Goal: Task Accomplishment & Management: Use online tool/utility

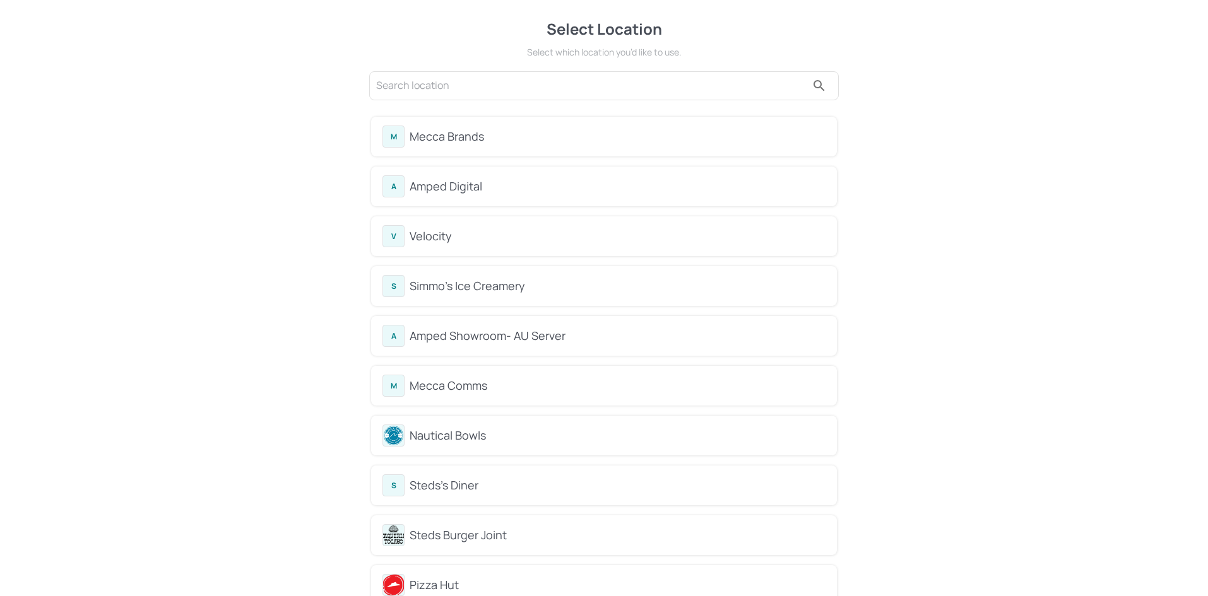
click at [512, 133] on div "Mecca Brands" at bounding box center [618, 136] width 416 height 17
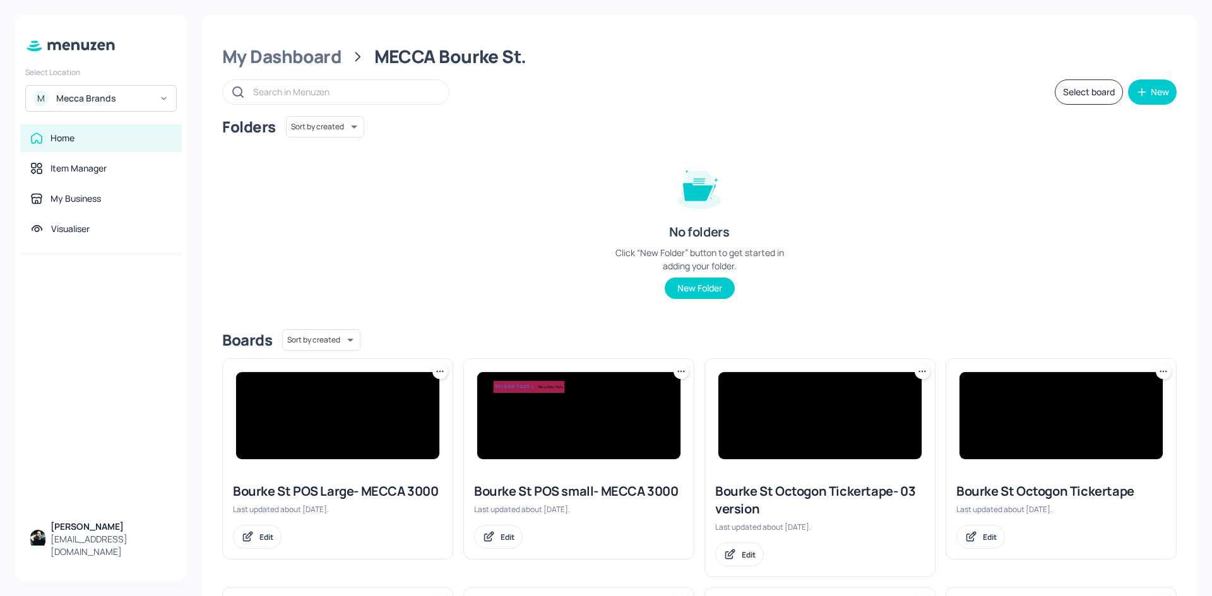
click at [540, 396] on img at bounding box center [578, 415] width 203 height 87
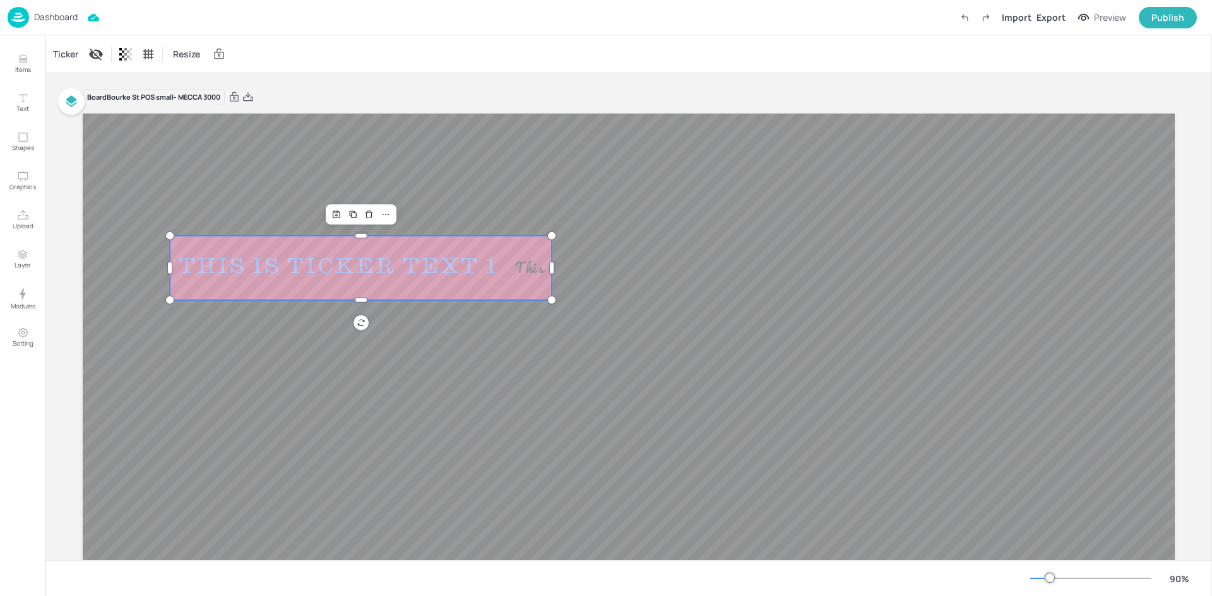
click at [538, 271] on div "This is Ticker Text 2" at bounding box center [586, 267] width 158 height 16
click at [70, 61] on div "Ticker" at bounding box center [65, 54] width 30 height 20
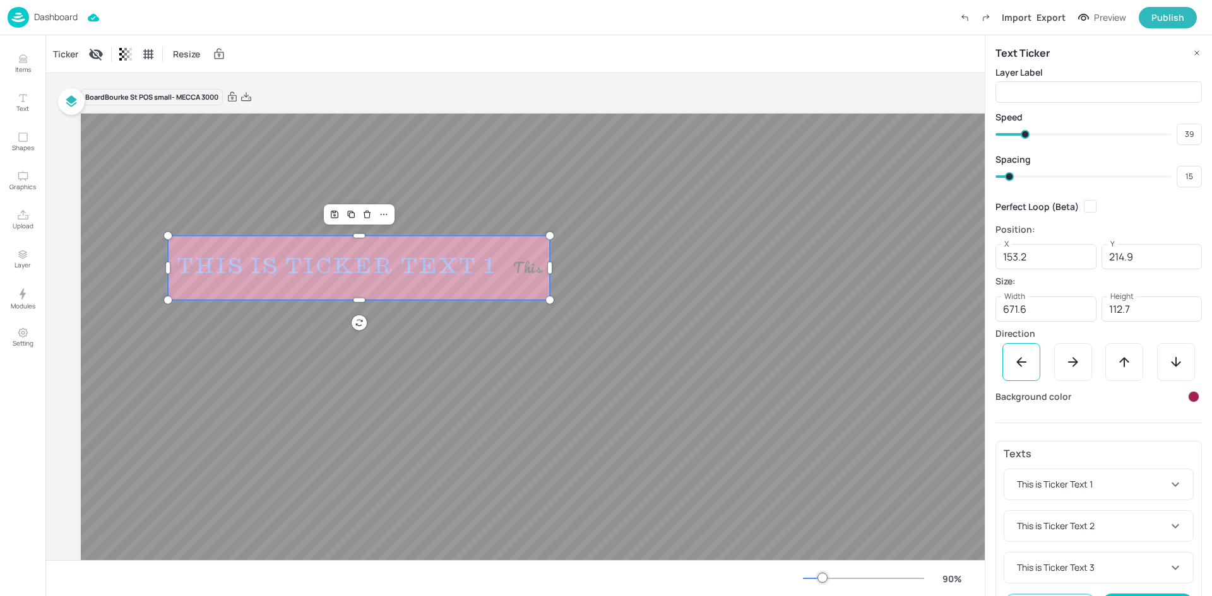
click at [1188, 399] on div at bounding box center [1193, 396] width 11 height 11
click at [1186, 434] on div at bounding box center [1182, 435] width 14 height 14
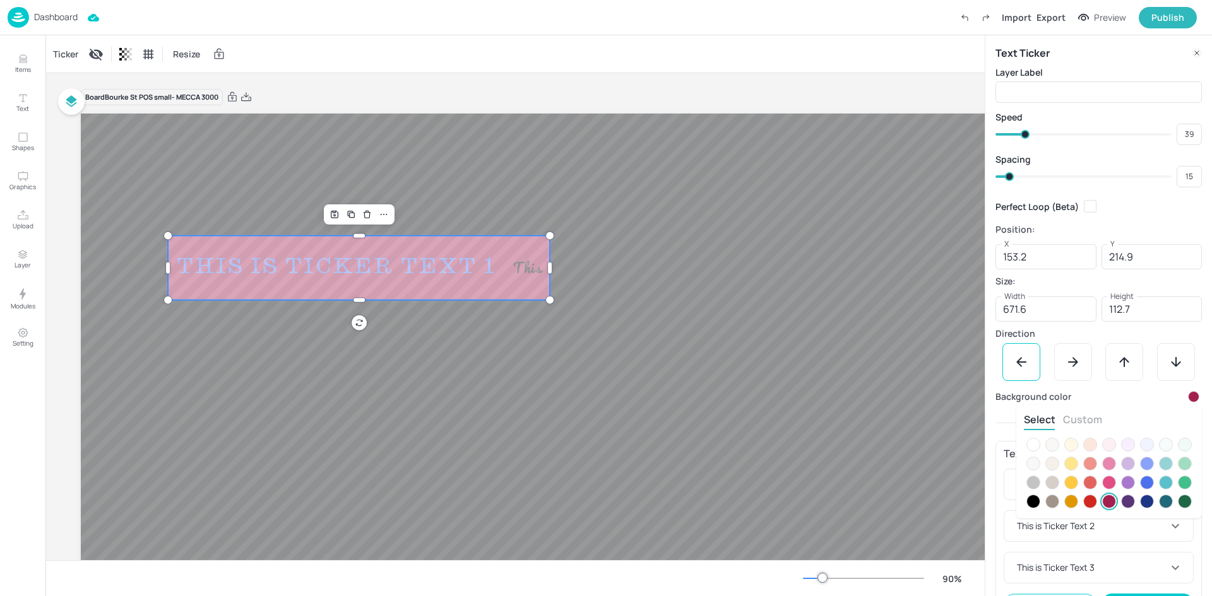
click at [1088, 417] on button "Custom" at bounding box center [1082, 420] width 39 height 14
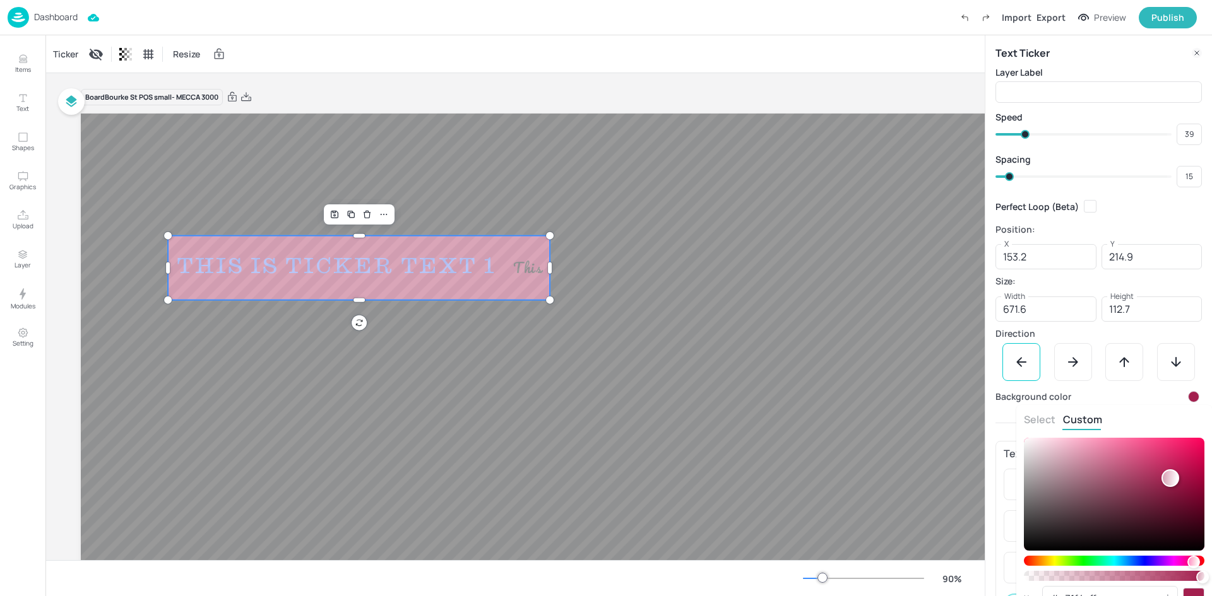
click at [843, 15] on div at bounding box center [606, 298] width 1212 height 596
